Goal: Information Seeking & Learning: Learn about a topic

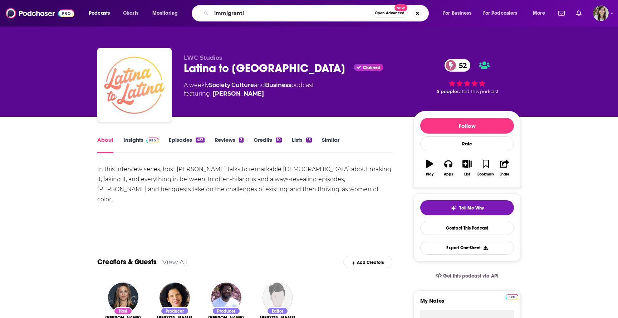
type input "immigrantly"
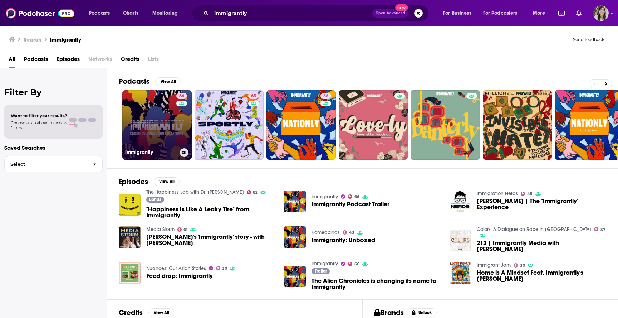
click at [143, 118] on link "66 Immigrantly" at bounding box center [156, 124] width 69 height 69
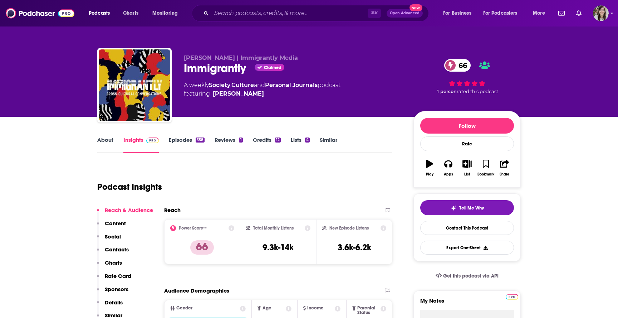
click at [102, 143] on link "About" at bounding box center [105, 144] width 16 height 16
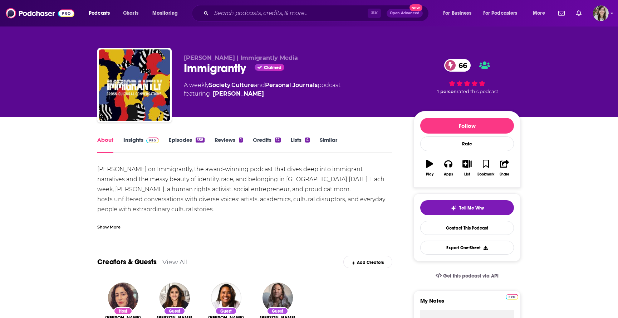
click at [177, 140] on link "Episodes 358" at bounding box center [187, 144] width 36 height 16
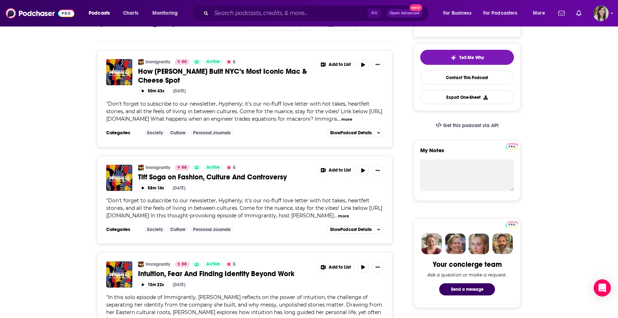
scroll to position [151, 0]
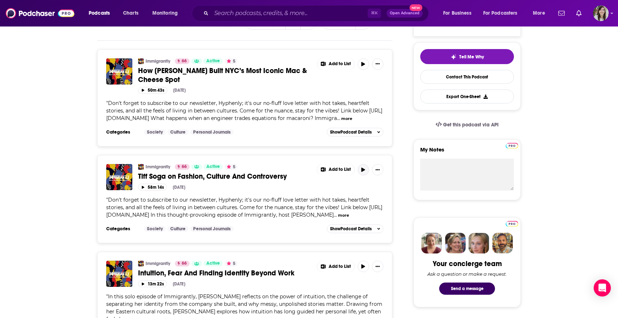
click at [362, 168] on button "button" at bounding box center [363, 169] width 11 height 11
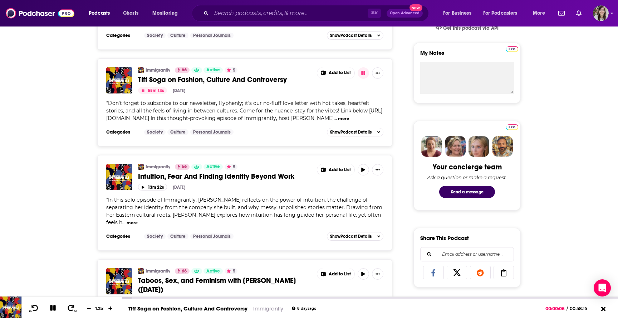
scroll to position [0, 0]
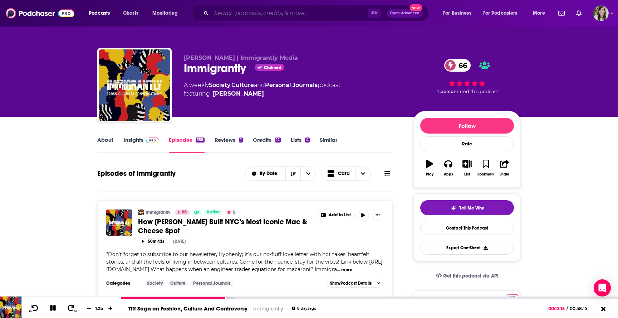
click at [245, 14] on input "Search podcasts, credits, & more..." at bounding box center [289, 13] width 156 height 11
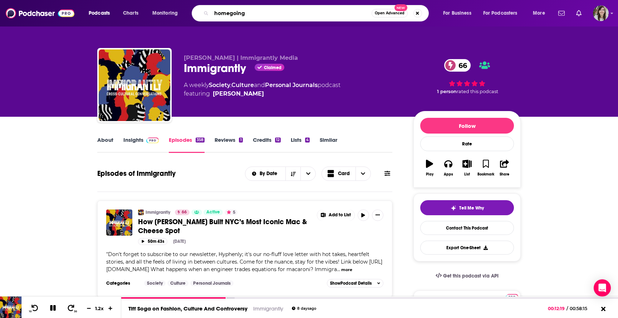
type input "homegoings"
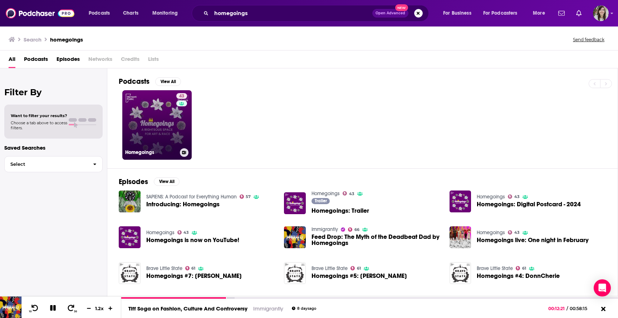
click at [143, 119] on link "43 Homegoings" at bounding box center [156, 124] width 69 height 69
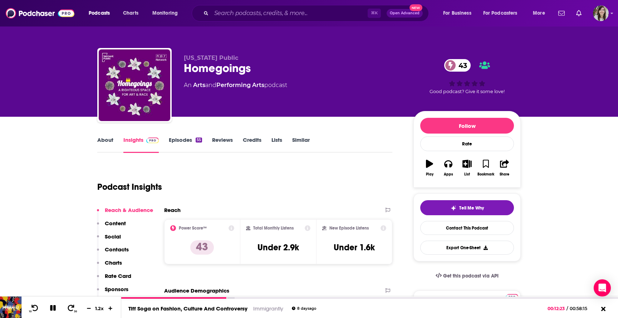
click at [175, 139] on link "Episodes 55" at bounding box center [185, 144] width 33 height 16
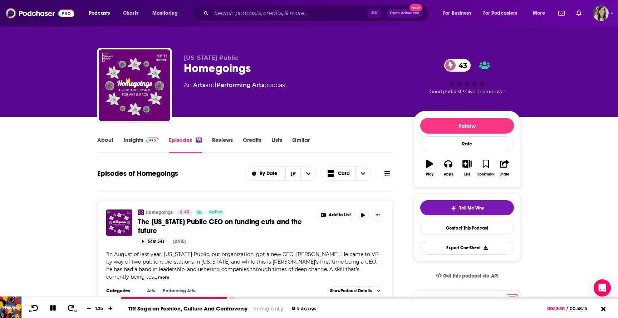
click at [366, 216] on icon "button" at bounding box center [362, 215] width 5 height 4
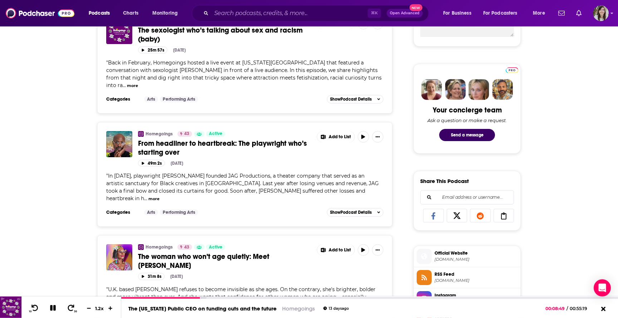
scroll to position [317, 0]
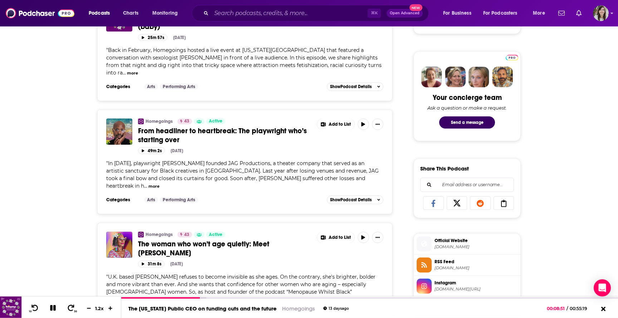
click at [441, 244] on span "Official Website" at bounding box center [475, 240] width 83 height 6
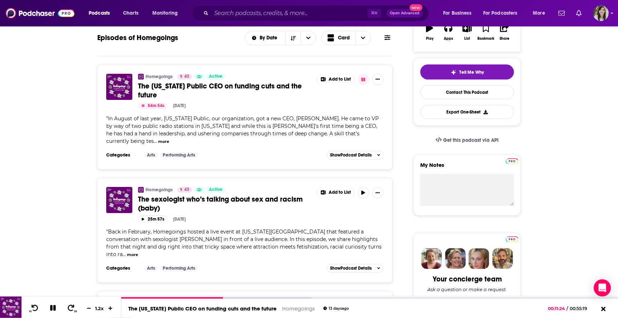
scroll to position [0, 0]
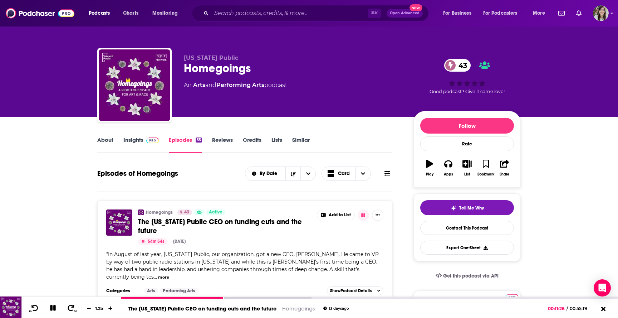
click at [102, 139] on link "About" at bounding box center [105, 144] width 16 height 16
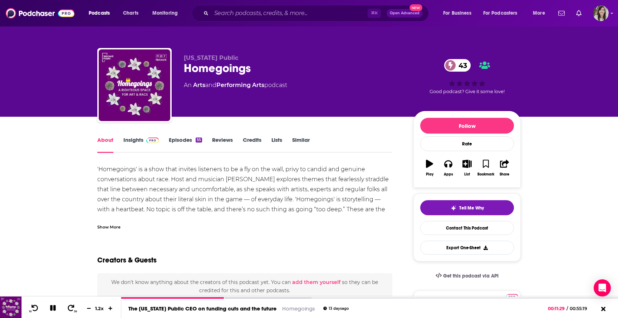
click at [114, 228] on div "Show More" at bounding box center [108, 226] width 23 height 7
